Goal: Task Accomplishment & Management: Use online tool/utility

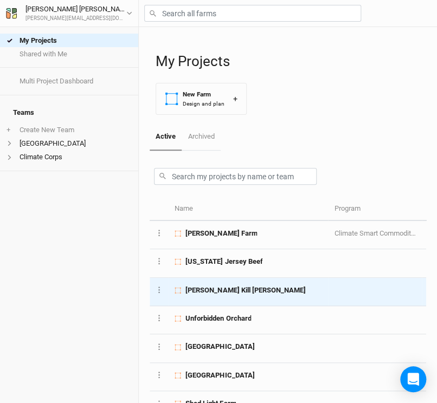
click at [211, 286] on span "Batten Kill Groves" at bounding box center [245, 291] width 120 height 10
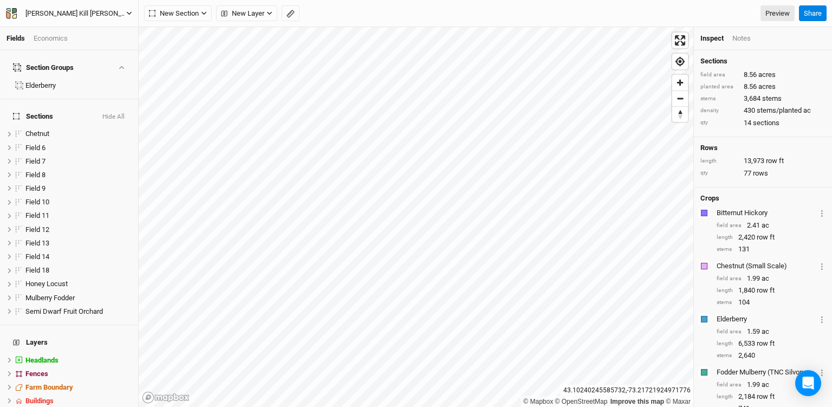
click at [36, 13] on div "Batten Kill Groves" at bounding box center [75, 13] width 101 height 11
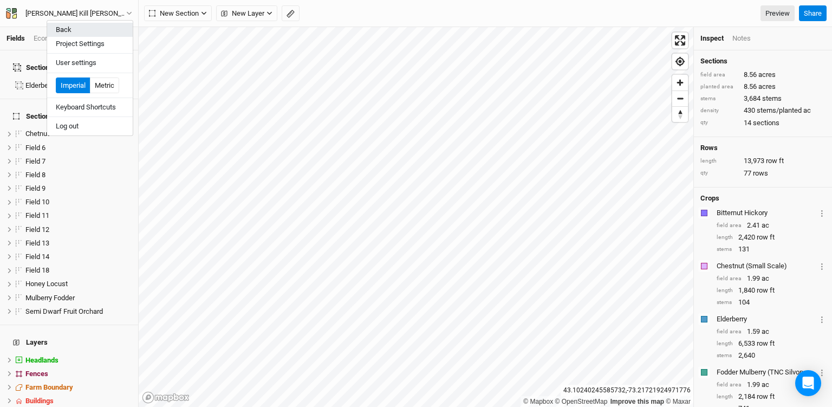
click at [69, 27] on button "Back" at bounding box center [90, 30] width 86 height 14
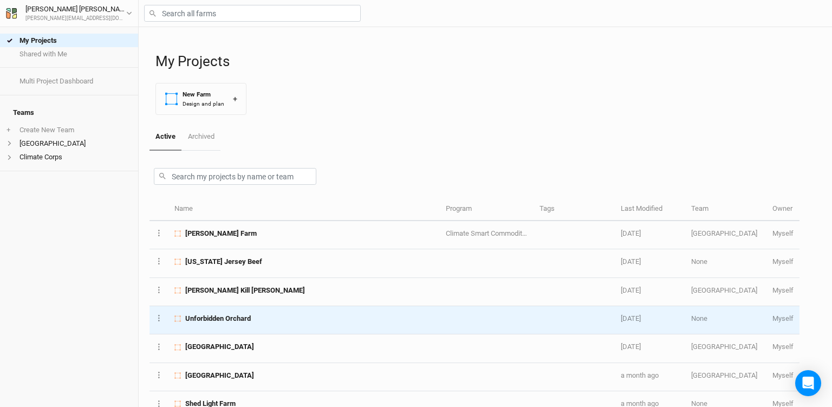
click at [242, 319] on span "Unforbidden Orchard" at bounding box center [218, 319] width 66 height 10
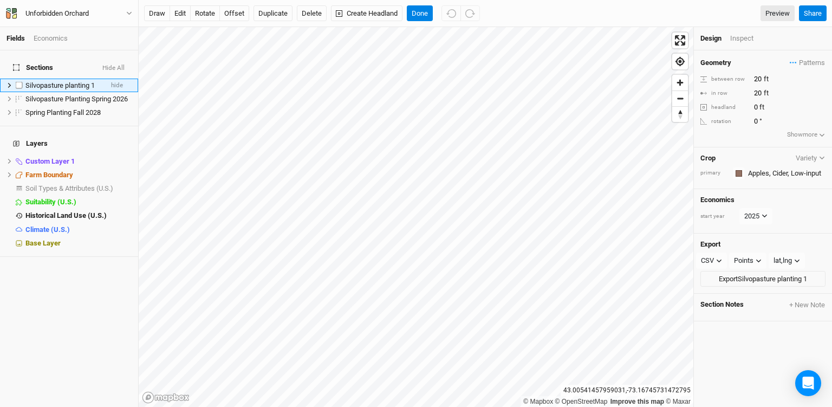
click at [10, 83] on icon at bounding box center [9, 85] width 3 height 5
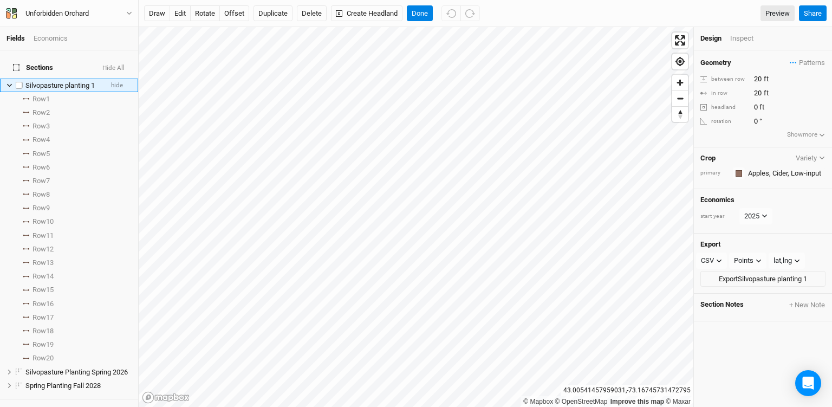
click at [10, 82] on icon at bounding box center [10, 85] width 6 height 6
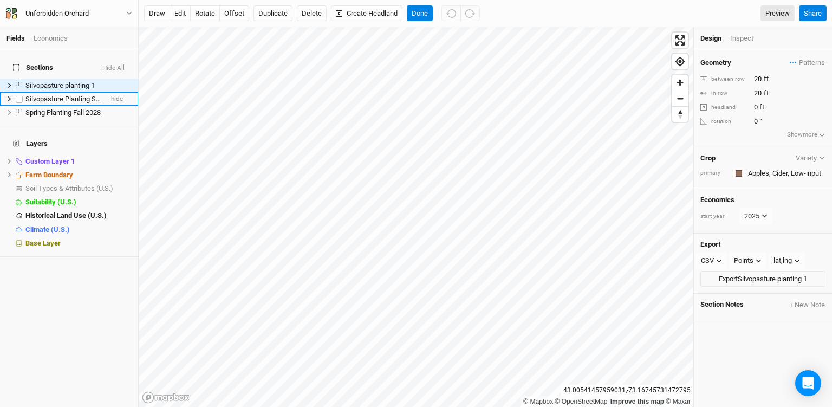
click at [49, 96] on span "Silvopasture Planting Spring 2026" at bounding box center [76, 99] width 102 height 8
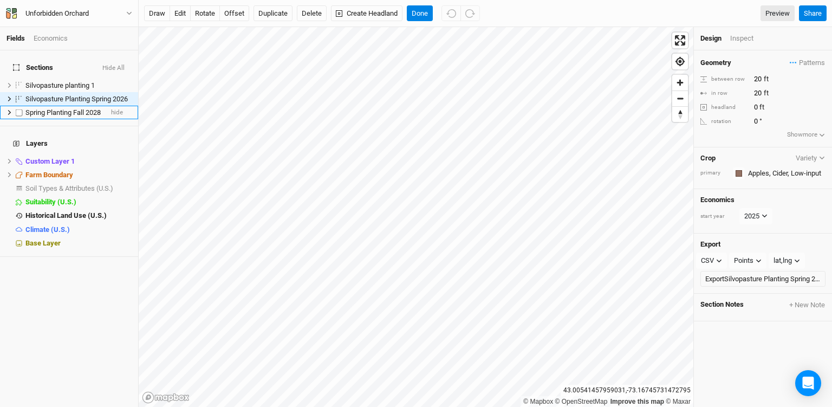
click at [50, 108] on span "Spring Planting Fall 2028" at bounding box center [62, 112] width 75 height 8
click at [8, 158] on icon at bounding box center [10, 161] width 6 height 6
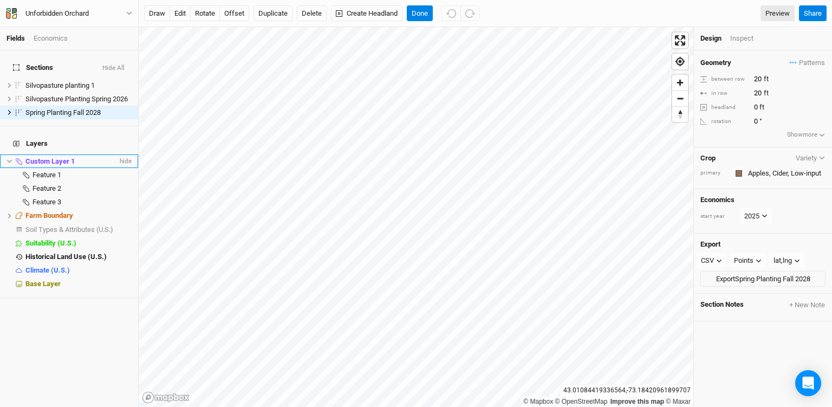
click at [8, 158] on icon at bounding box center [10, 161] width 6 height 6
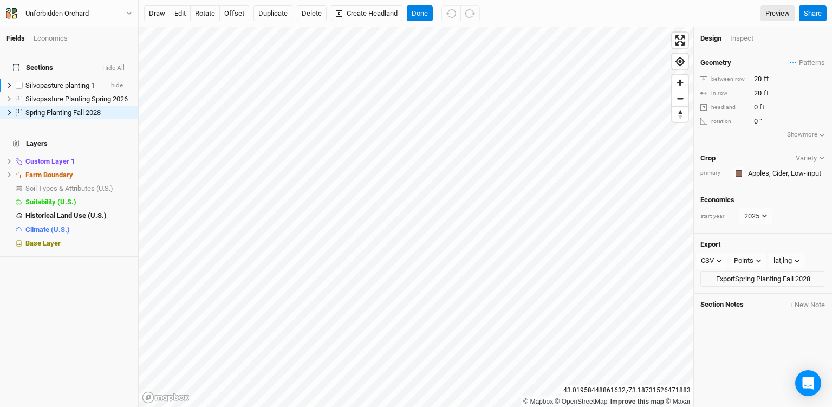
click at [51, 81] on span "Silvopasture planting 1" at bounding box center [59, 85] width 69 height 8
click at [820, 157] on icon "button" at bounding box center [822, 158] width 6 height 6
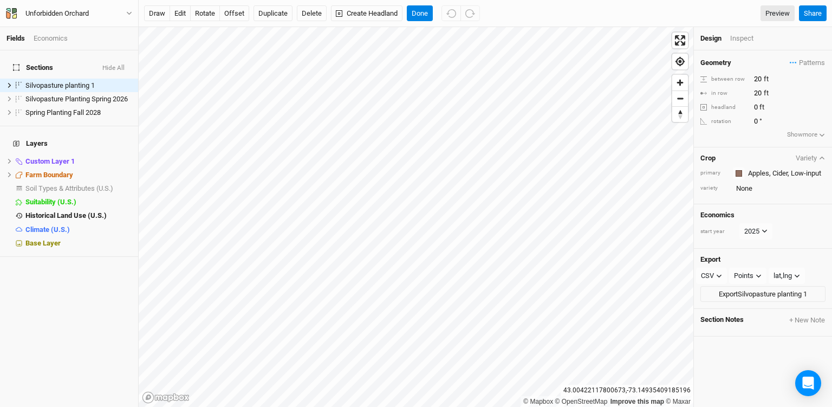
click at [820, 157] on icon "button" at bounding box center [822, 158] width 5 height 3
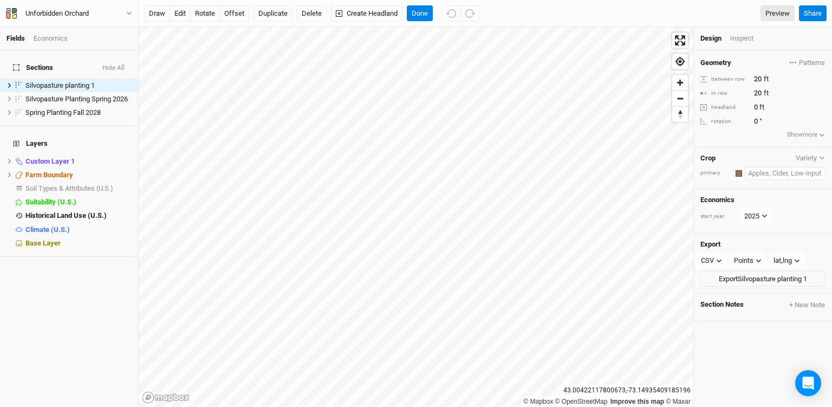
click at [803, 173] on input "text" at bounding box center [785, 173] width 81 height 13
click at [752, 257] on div "Points" at bounding box center [744, 260] width 20 height 11
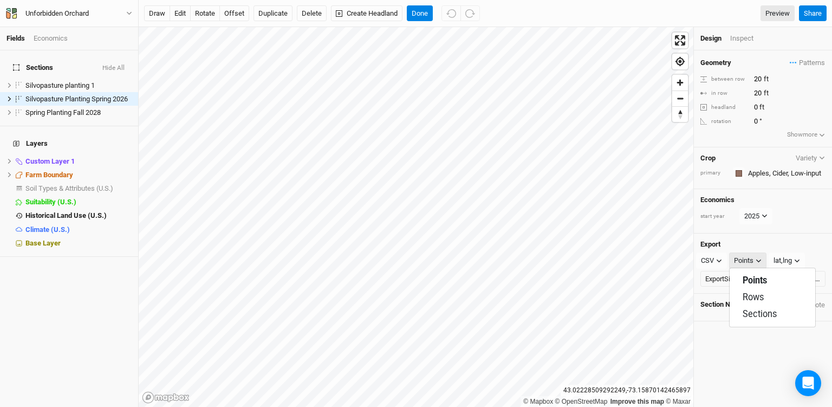
click at [752, 257] on div "Points" at bounding box center [744, 260] width 20 height 11
click at [807, 134] on button "Show more" at bounding box center [807, 135] width 40 height 11
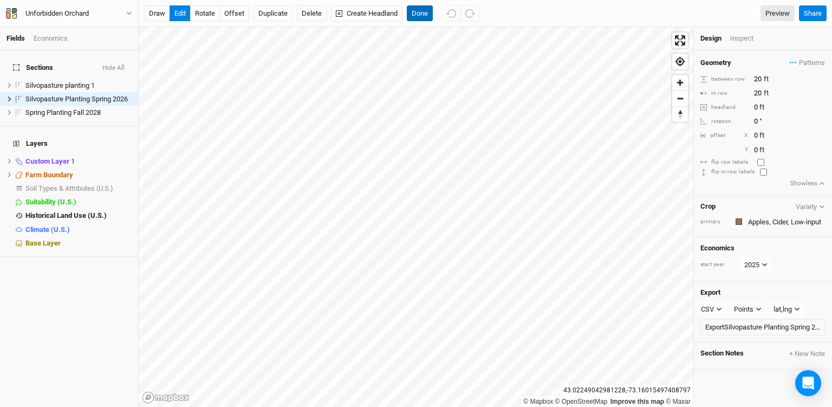
click at [420, 15] on button "Done" at bounding box center [420, 13] width 26 height 16
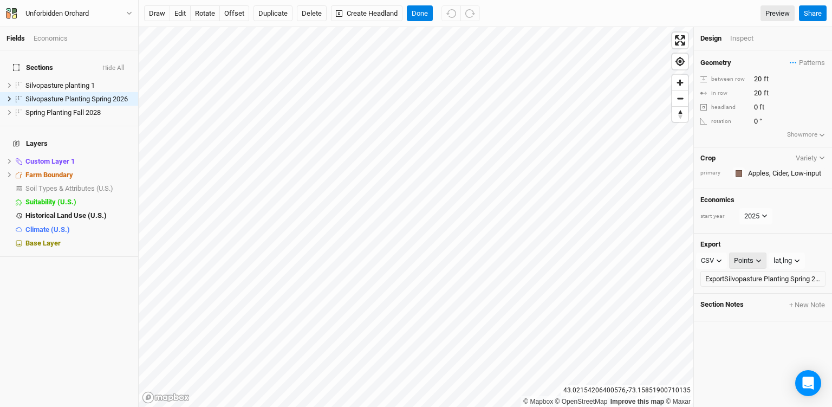
click at [740, 259] on div "Points" at bounding box center [744, 260] width 20 height 11
click at [779, 16] on link "Preview" at bounding box center [778, 13] width 34 height 16
click at [80, 184] on span "Soil Types & Attributes (U.S.)" at bounding box center [69, 188] width 88 height 8
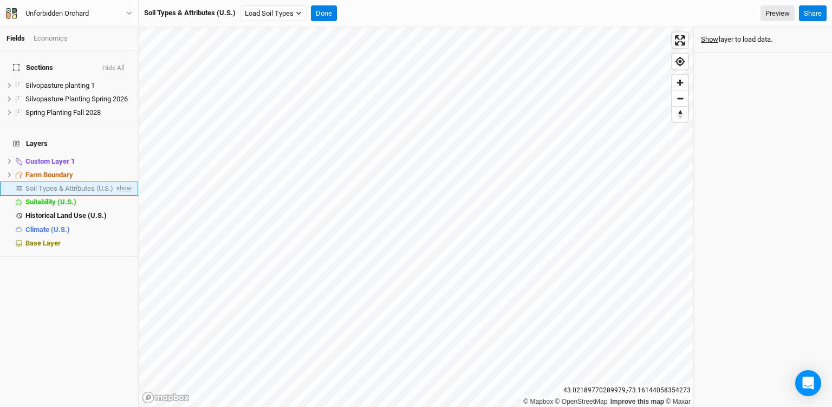
click at [120, 182] on span "show" at bounding box center [122, 189] width 17 height 14
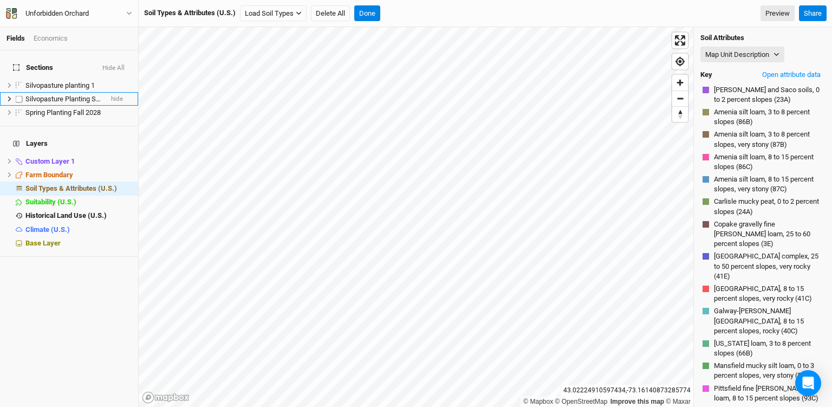
click at [86, 95] on span "Silvopasture Planting Spring 2026" at bounding box center [76, 99] width 102 height 8
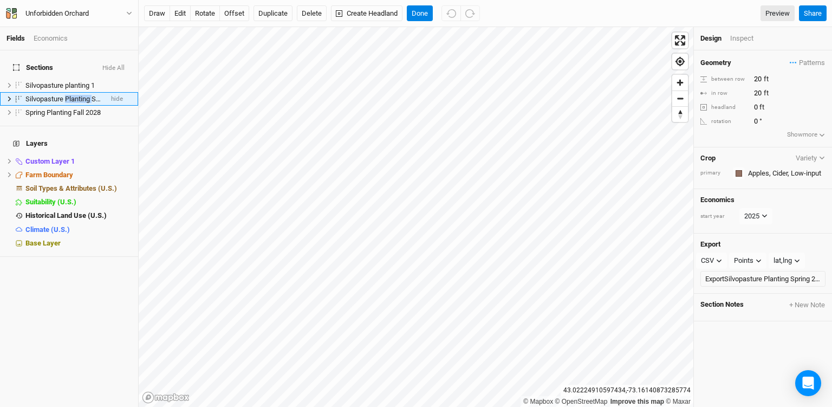
click at [86, 95] on span "Silvopasture Planting Spring 2026" at bounding box center [76, 99] width 102 height 8
click at [86, 94] on input "Silvopasture Planting Spring 2026" at bounding box center [60, 99] width 73 height 10
click at [63, 94] on input "Silvopasture Planting Spring 2026" at bounding box center [60, 99] width 73 height 10
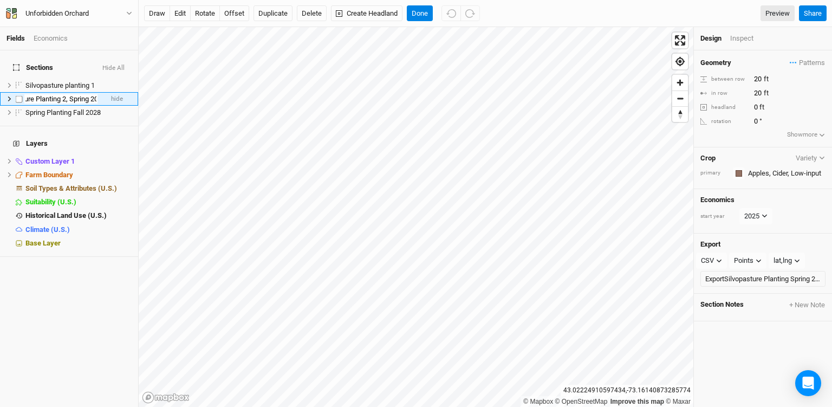
type input "Silvopasture Planting 2, Spring 2026"
click at [59, 108] on span "Spring Planting Fall 2028" at bounding box center [62, 112] width 75 height 8
click at [66, 108] on input "Spring Planting Fall 2028" at bounding box center [60, 113] width 73 height 10
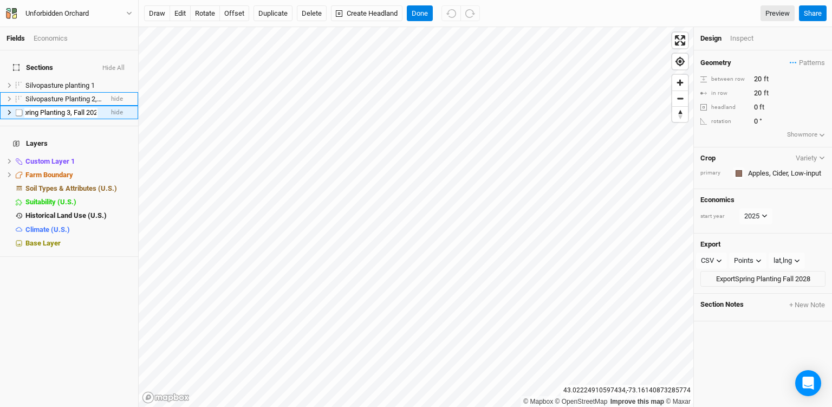
type input "Spring Planting 3, Fall 2028"
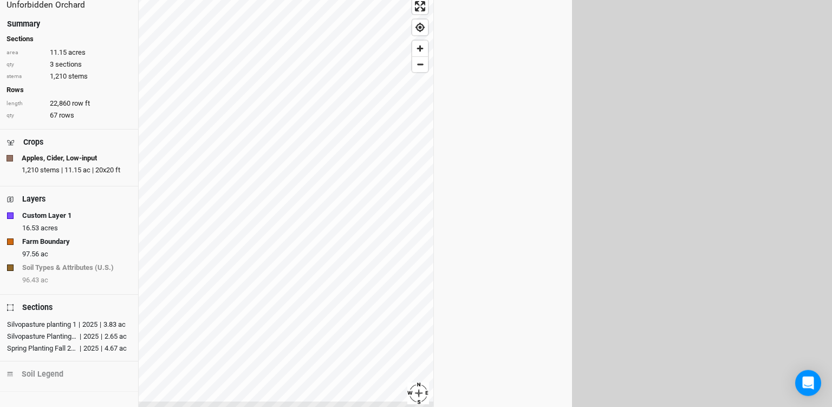
scroll to position [41, 0]
click at [48, 334] on div "Silvopasture Planting Spring 2026" at bounding box center [42, 336] width 70 height 11
click at [64, 323] on div "Silvopasture planting 1" at bounding box center [41, 324] width 69 height 11
click at [59, 347] on div "Spring Planting Fall 2028" at bounding box center [42, 347] width 70 height 11
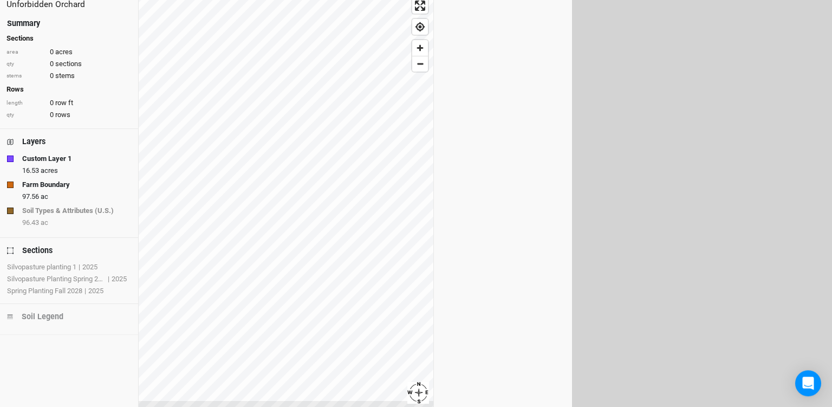
click at [63, 266] on div "Silvopasture planting 1" at bounding box center [41, 267] width 69 height 11
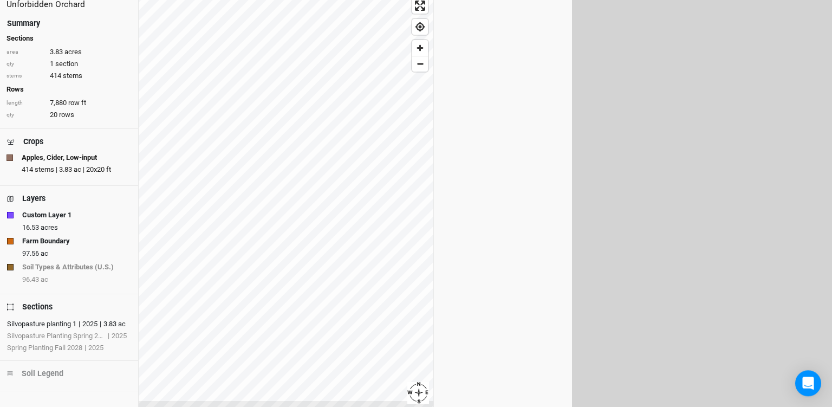
click at [55, 321] on div "Silvopasture planting 1" at bounding box center [41, 324] width 69 height 11
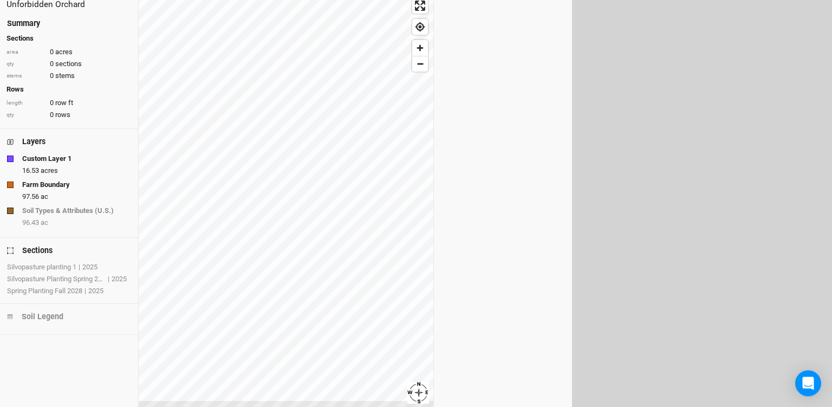
click at [55, 276] on div "Silvopasture Planting Spring 2026" at bounding box center [56, 279] width 99 height 11
